Goal: Check status: Check status

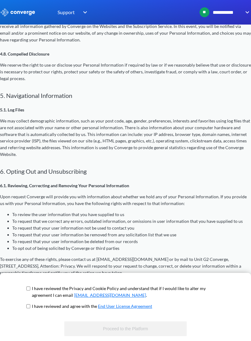
scroll to position [752, 0]
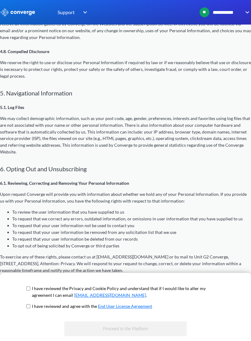
click at [29, 289] on input "checkbox" at bounding box center [28, 288] width 4 height 5
checkbox input "true"
click at [29, 307] on input "checkbox" at bounding box center [28, 306] width 4 height 5
checkbox input "true"
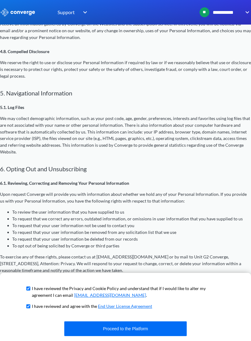
click at [163, 317] on button "Proceed to the Platform" at bounding box center [125, 328] width 123 height 15
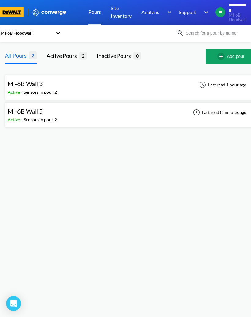
click at [31, 115] on span "MI-6B Wall 5" at bounding box center [25, 111] width 35 height 7
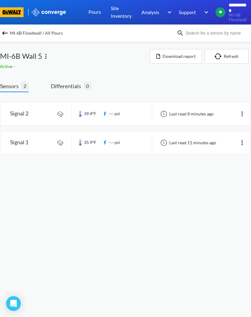
click at [33, 110] on link at bounding box center [125, 113] width 251 height 23
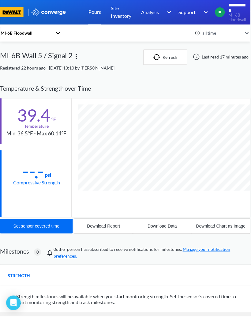
click at [35, 130] on div "Min: 36.5°F - Max 60.14°F" at bounding box center [36, 134] width 60 height 8
click at [35, 182] on div "Compressive Strength" at bounding box center [36, 183] width 47 height 8
